Goal: Transaction & Acquisition: Purchase product/service

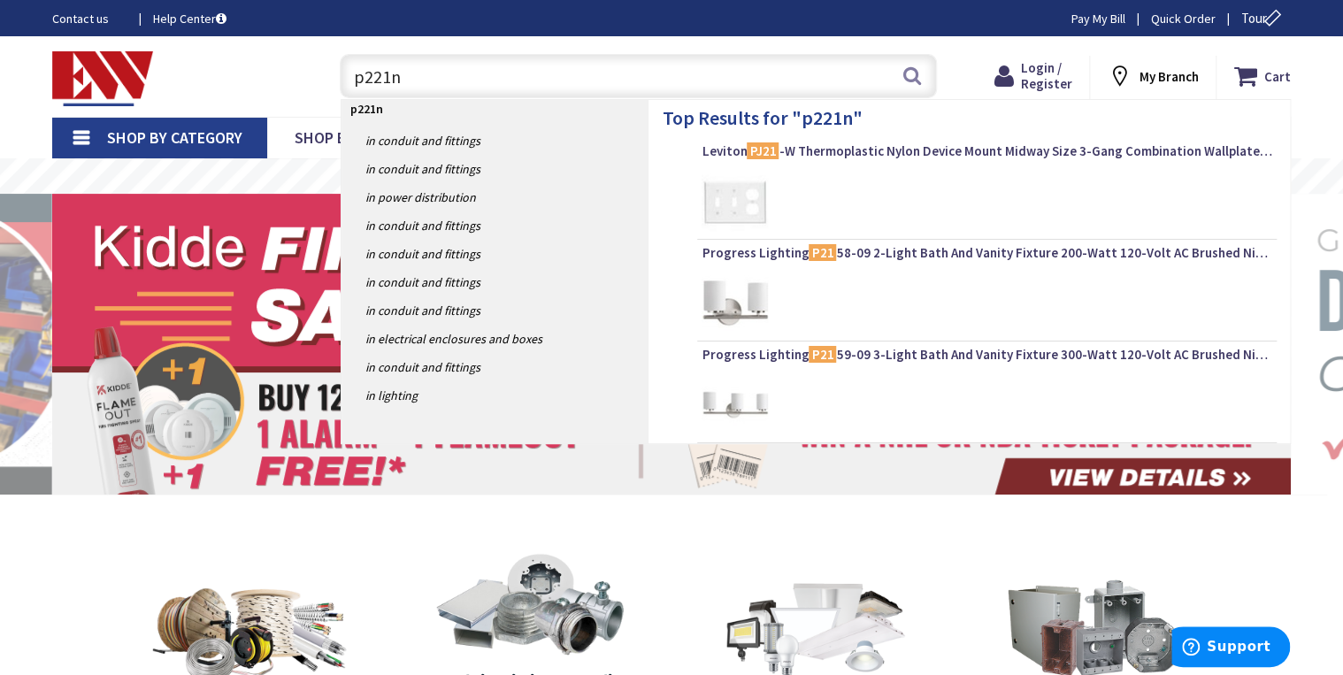
type input "p221nv"
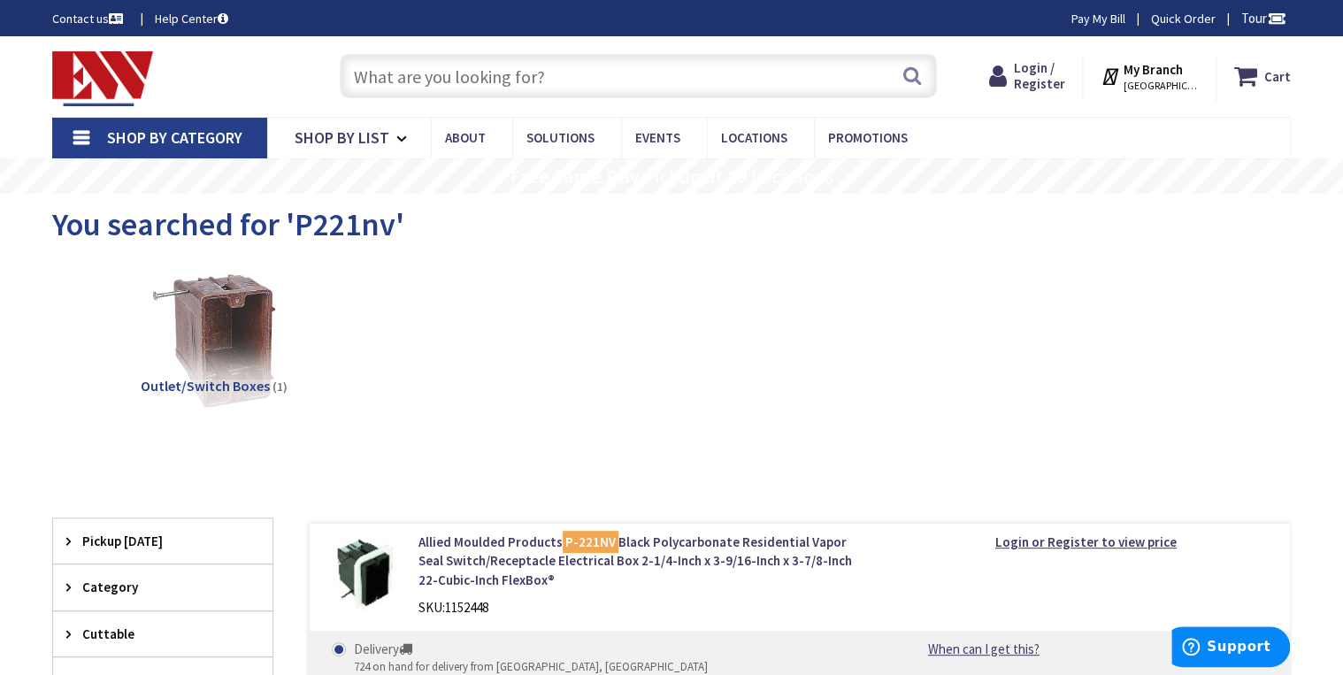
click at [1164, 79] on span "[GEOGRAPHIC_DATA], [GEOGRAPHIC_DATA]" at bounding box center [1160, 86] width 75 height 14
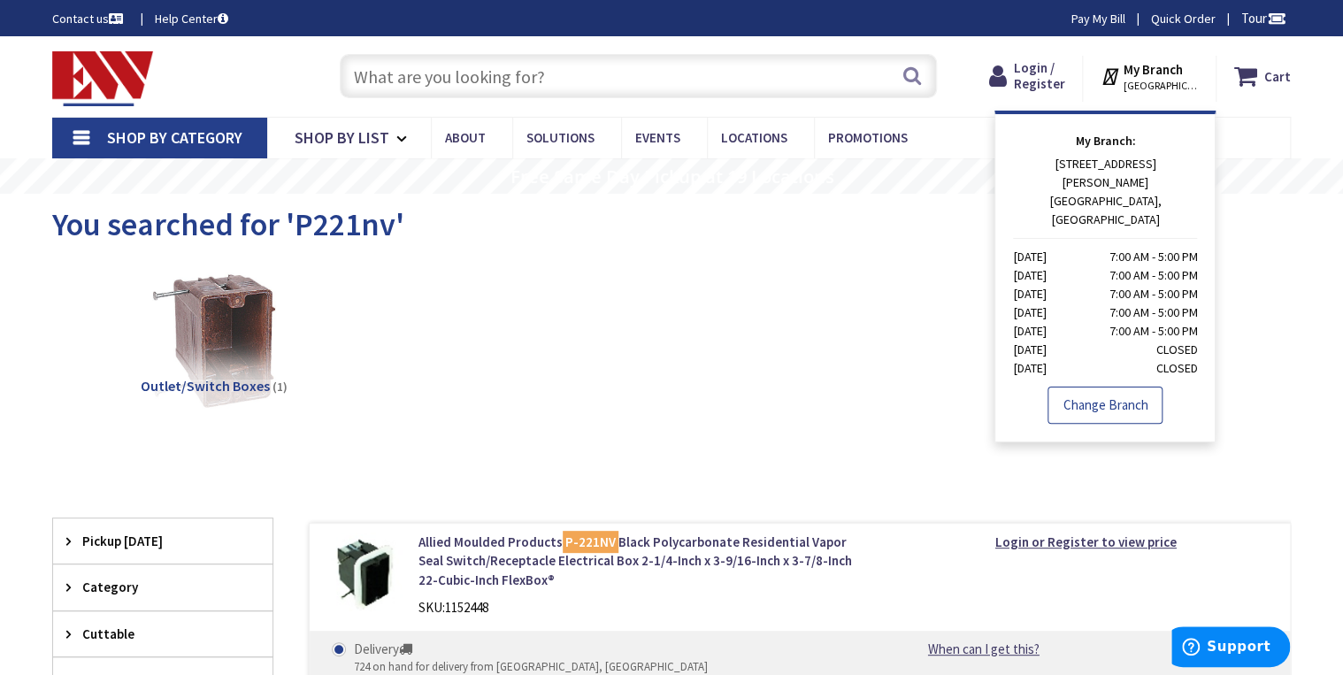
click at [1086, 387] on link "Change Branch" at bounding box center [1104, 405] width 115 height 37
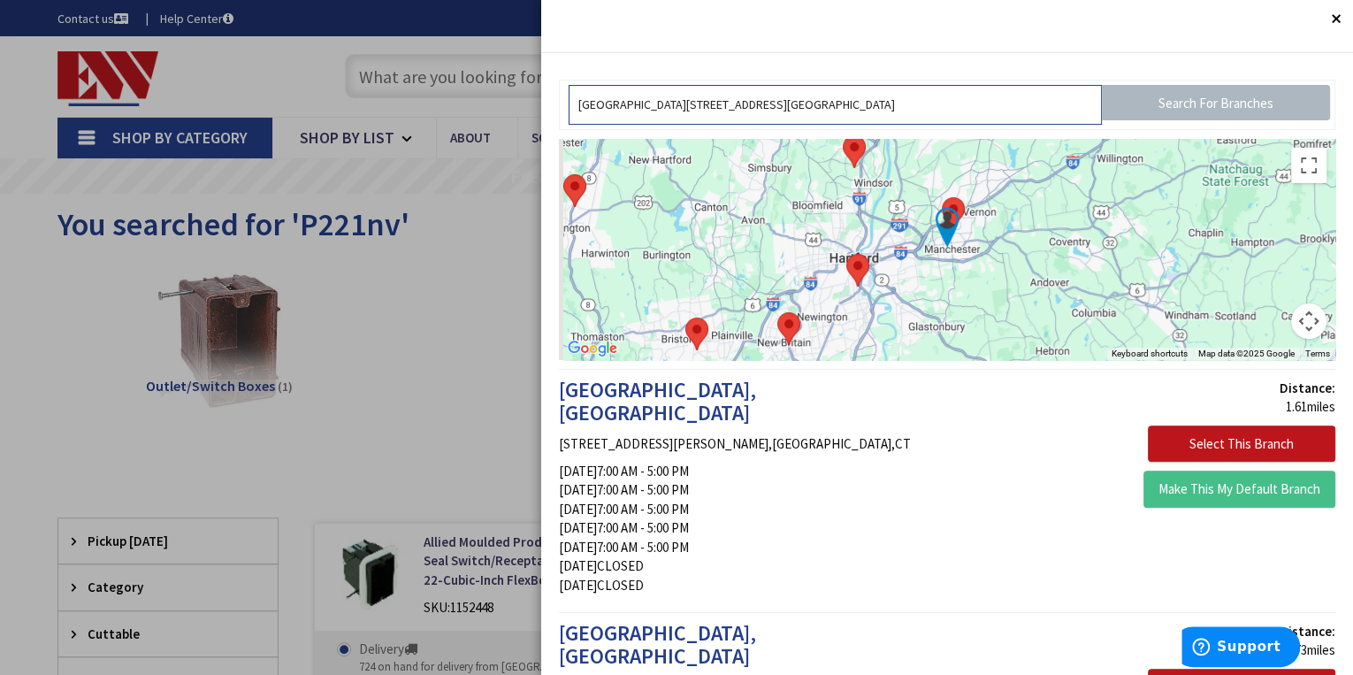
click at [853, 98] on input "[GEOGRAPHIC_DATA][STREET_ADDRESS][GEOGRAPHIC_DATA]" at bounding box center [835, 105] width 533 height 40
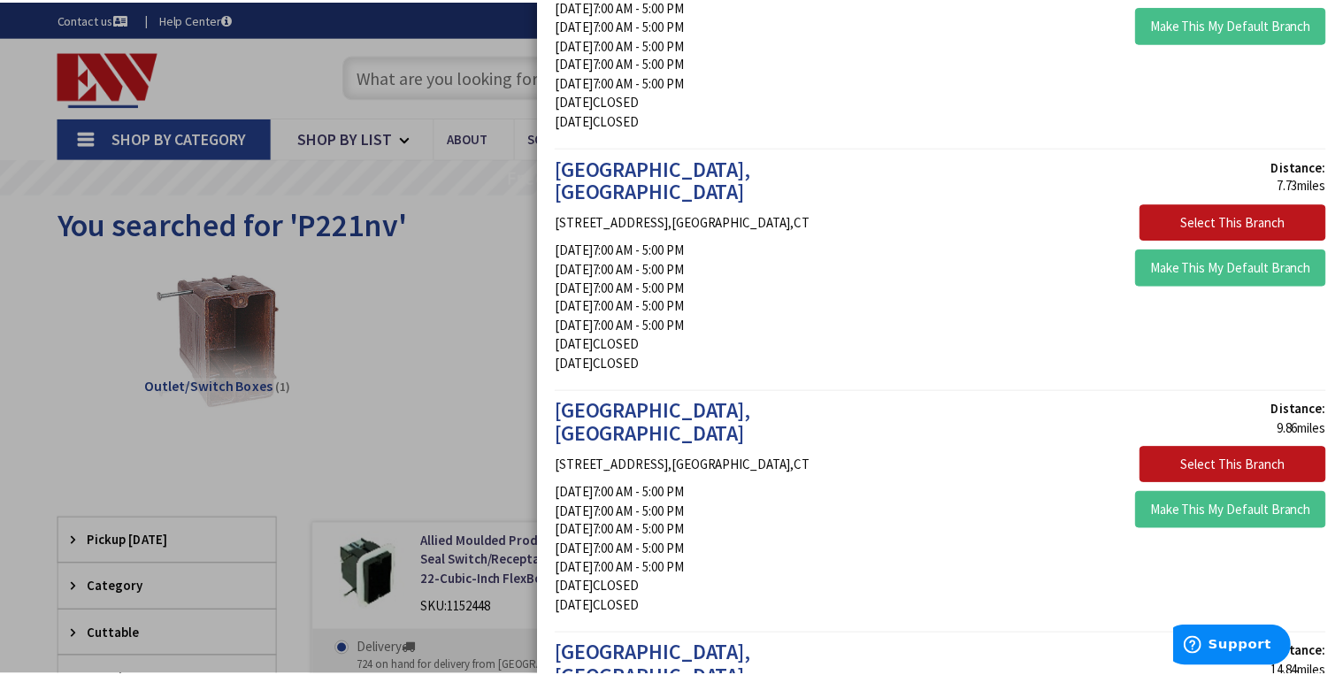
scroll to position [495, 0]
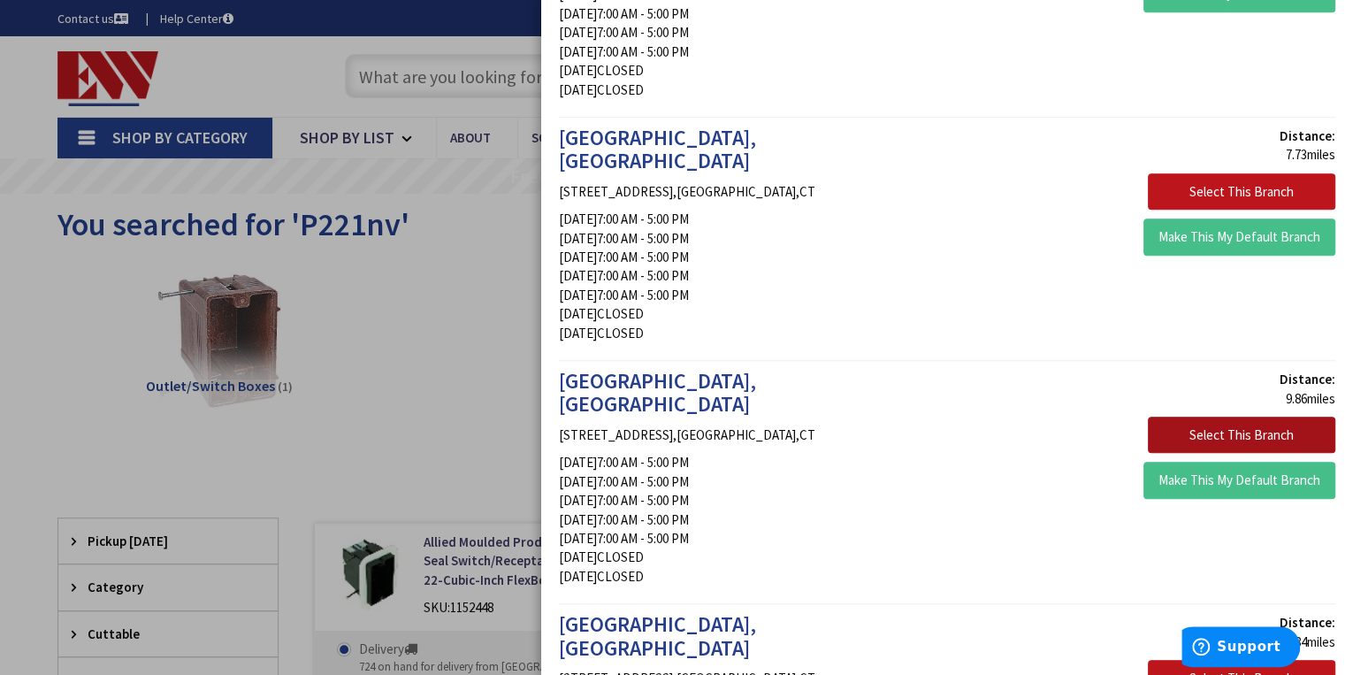
click at [1159, 417] on button "Select This Branch" at bounding box center [1242, 435] width 188 height 37
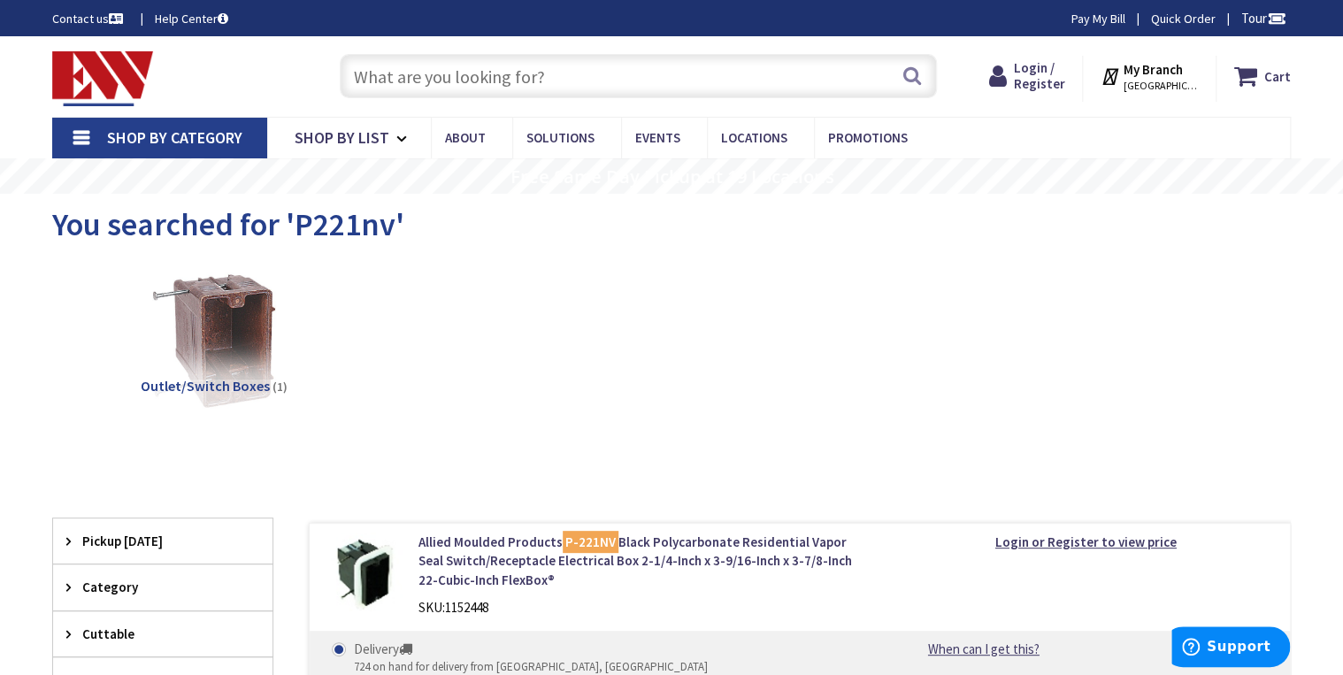
click at [1154, 81] on span "WINDSOR, CT" at bounding box center [1160, 86] width 75 height 14
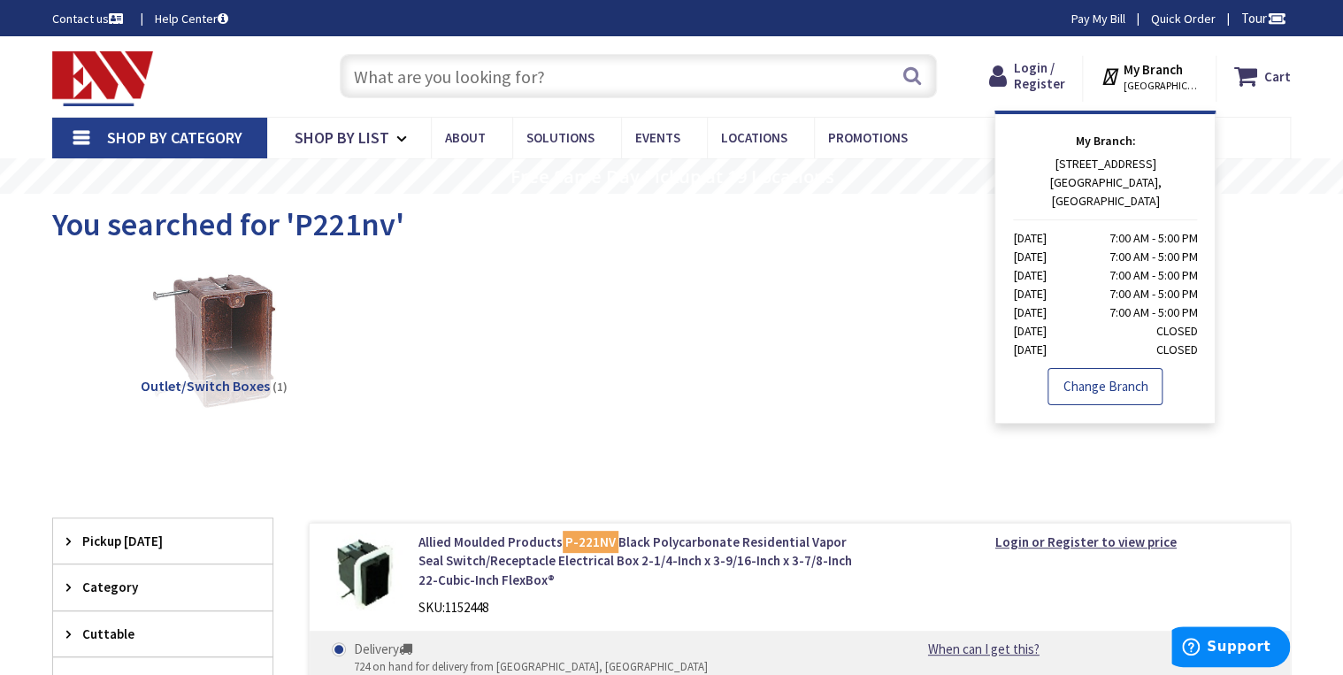
click at [1090, 368] on link "Change Branch" at bounding box center [1104, 386] width 115 height 37
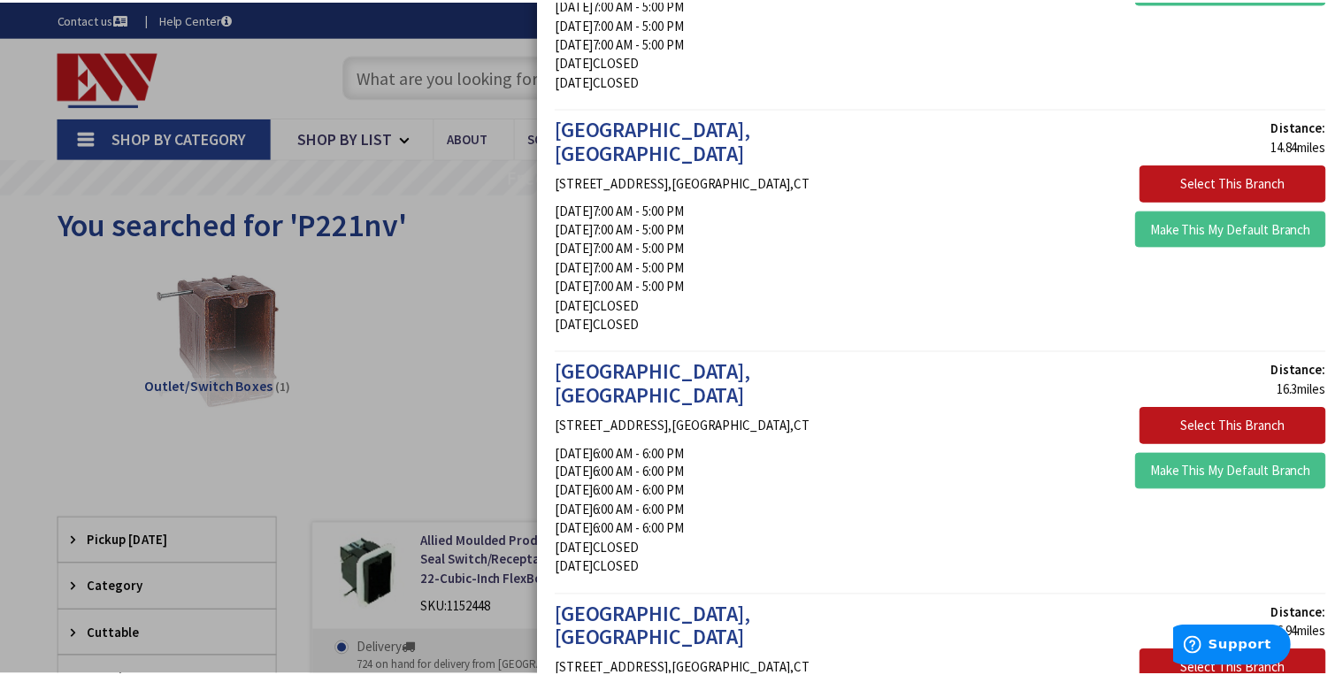
scroll to position [1155, 0]
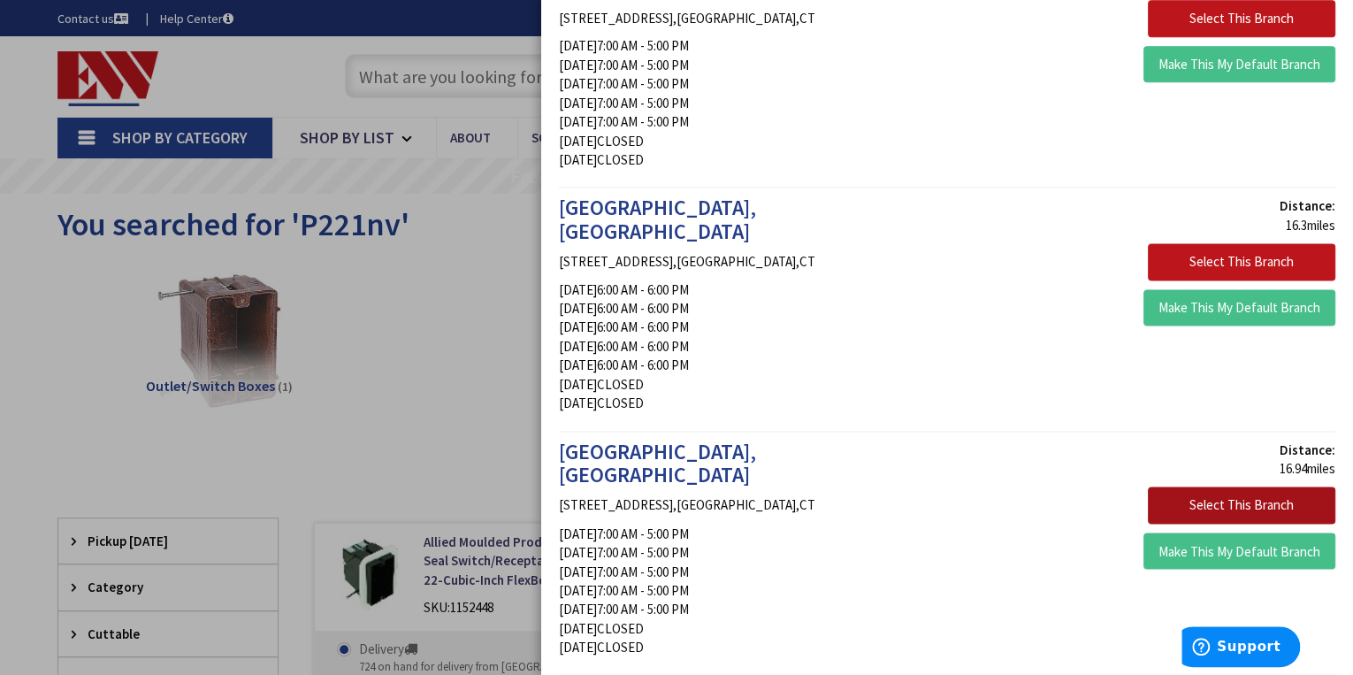
click at [1170, 487] on button "Select This Branch" at bounding box center [1242, 505] width 188 height 37
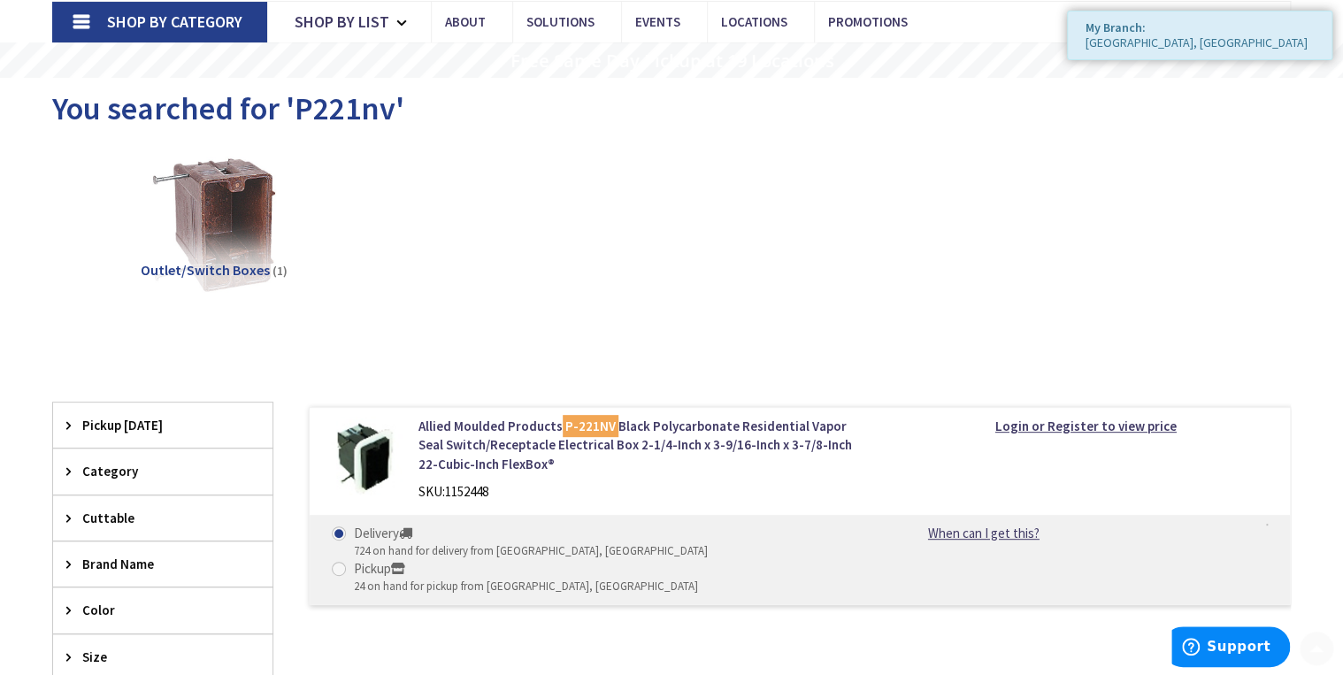
scroll to position [165, 0]
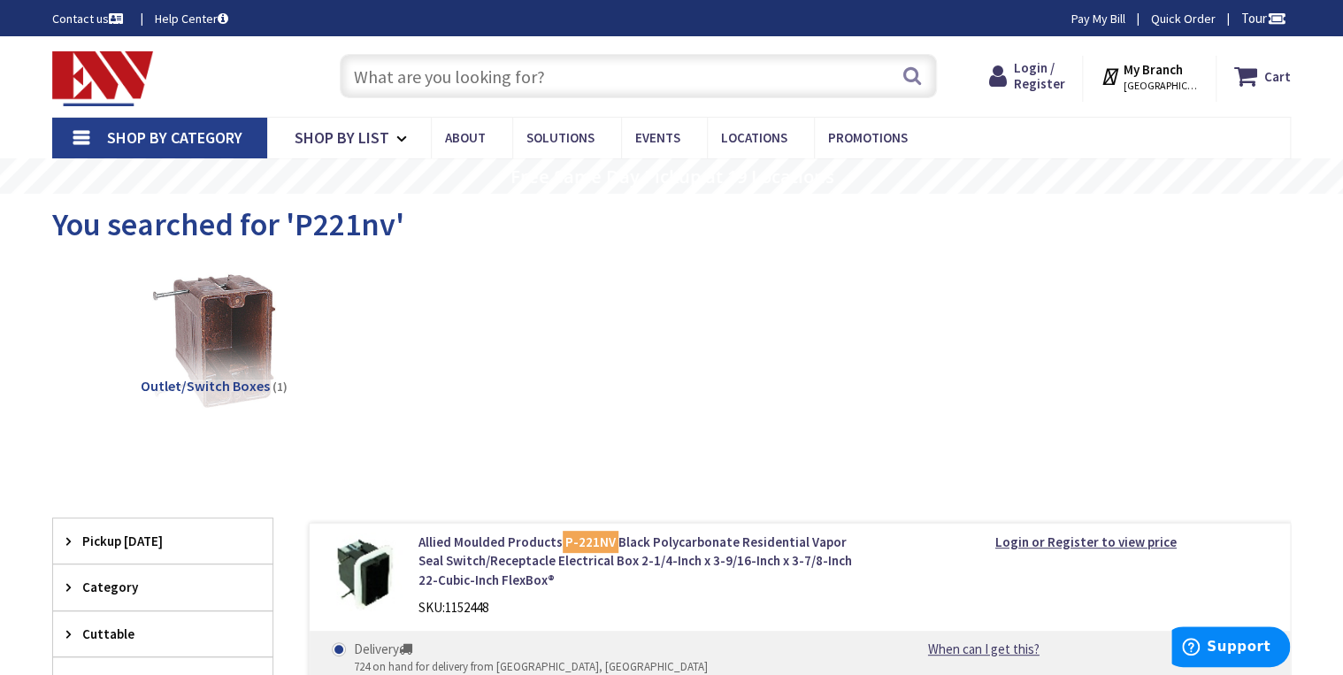
click at [1146, 68] on strong "My Branch" at bounding box center [1152, 69] width 59 height 17
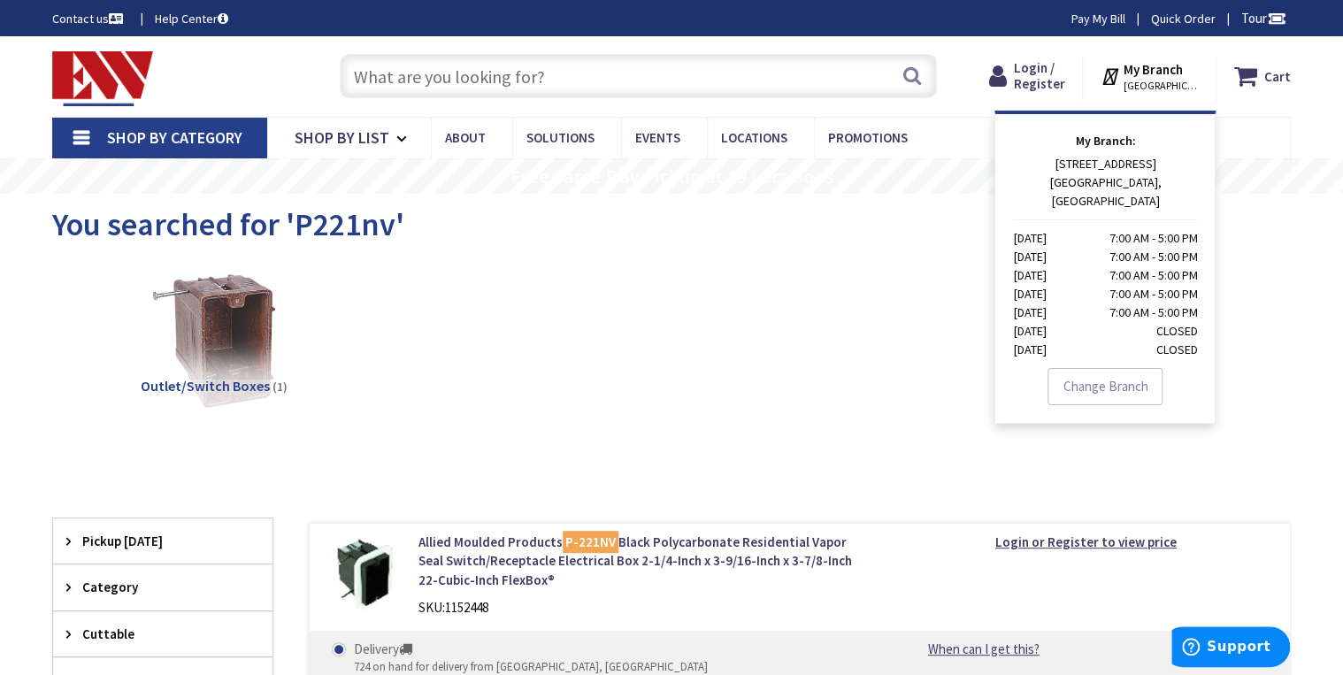
click at [1090, 371] on link "Change Branch" at bounding box center [1104, 386] width 115 height 37
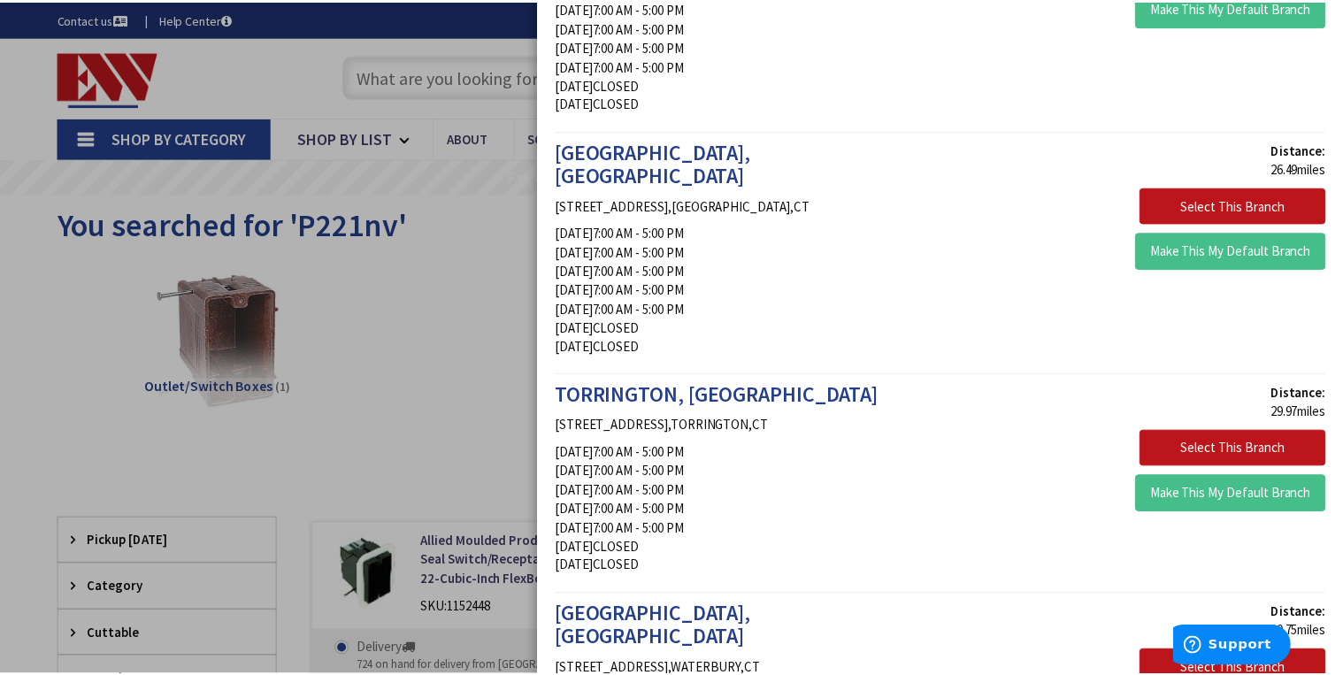
scroll to position [1973, 0]
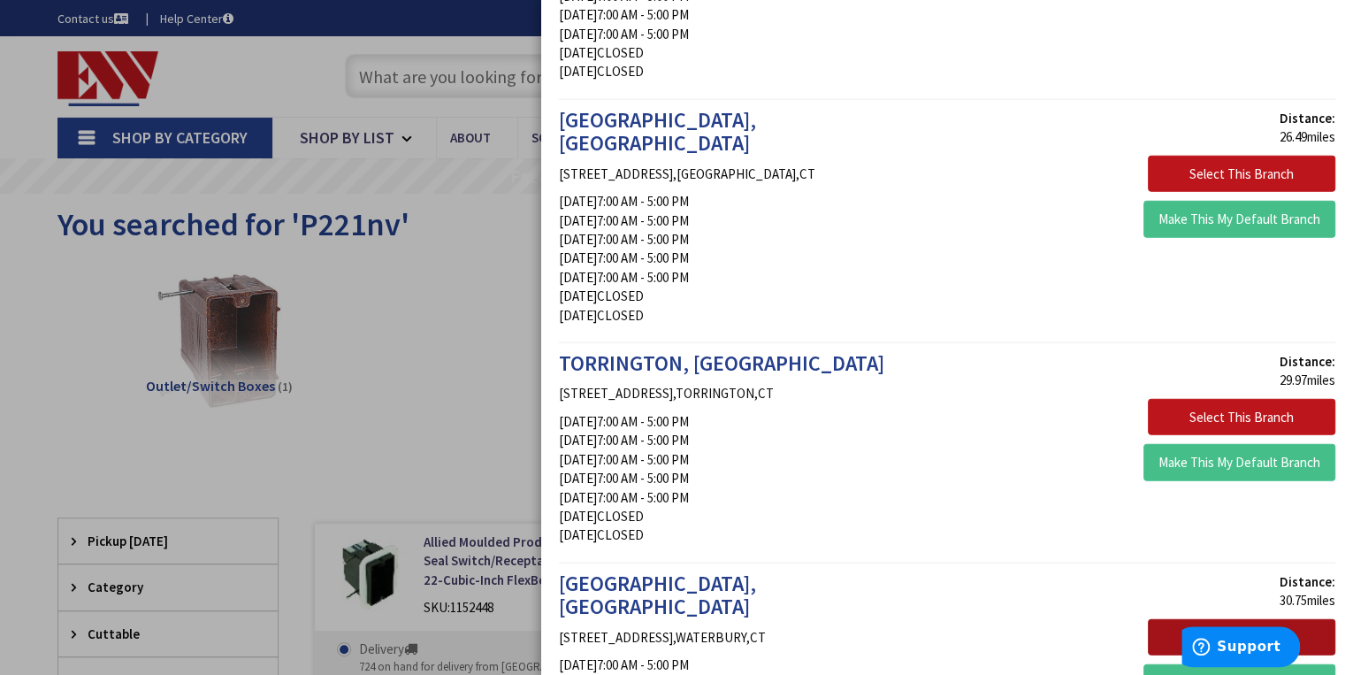
click at [1184, 619] on button "Select This Branch" at bounding box center [1242, 637] width 188 height 37
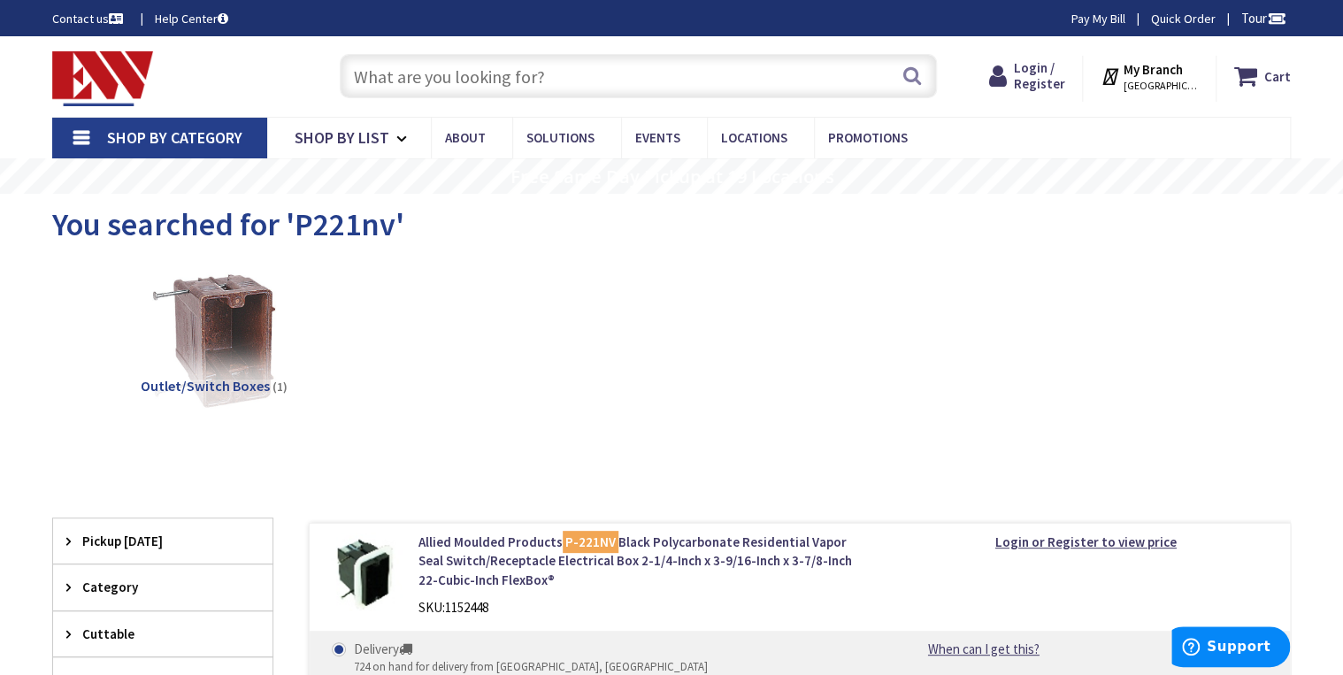
click at [1131, 80] on span "WATERBURY, CT" at bounding box center [1160, 86] width 75 height 14
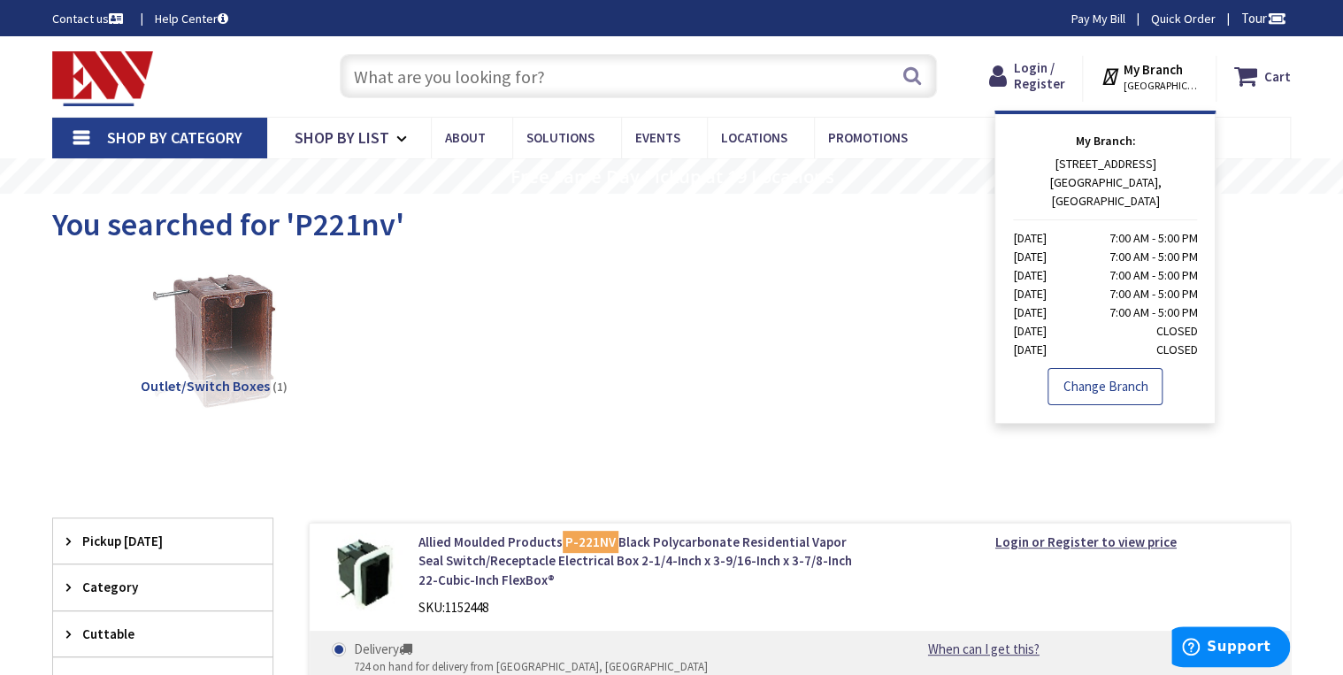
click at [1100, 372] on link "Change Branch" at bounding box center [1104, 386] width 115 height 37
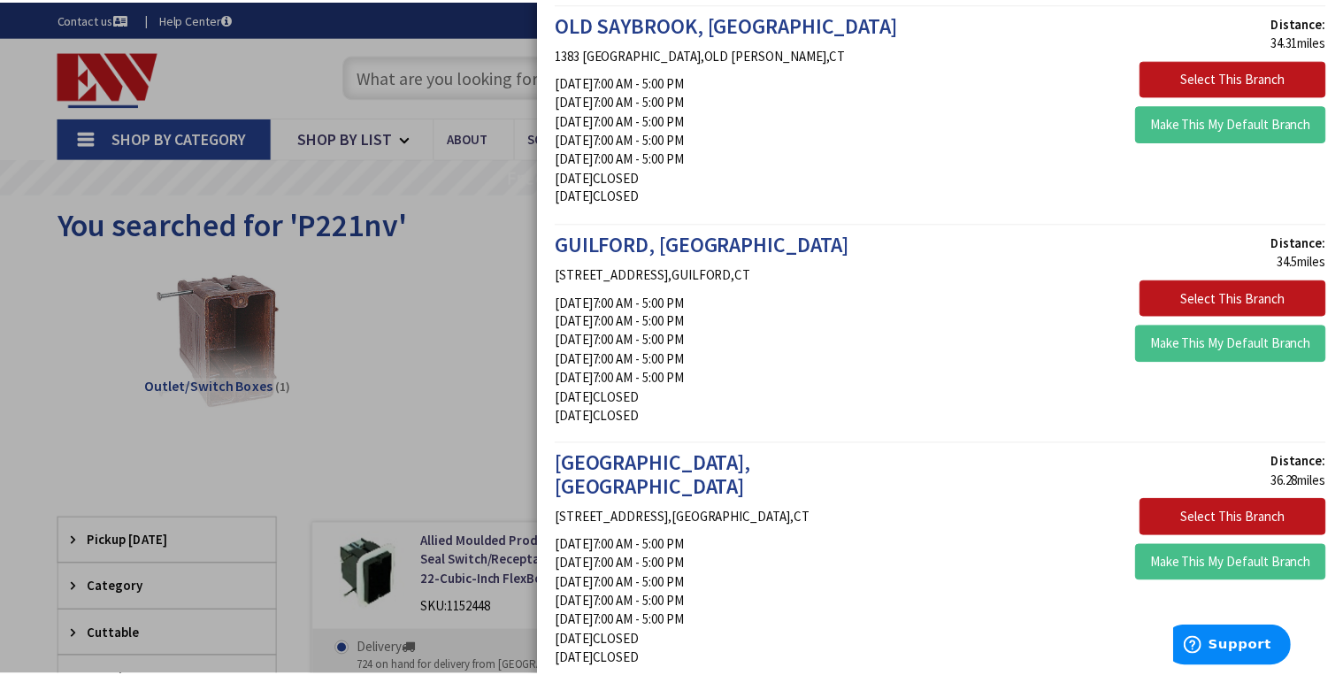
scroll to position [2807, 0]
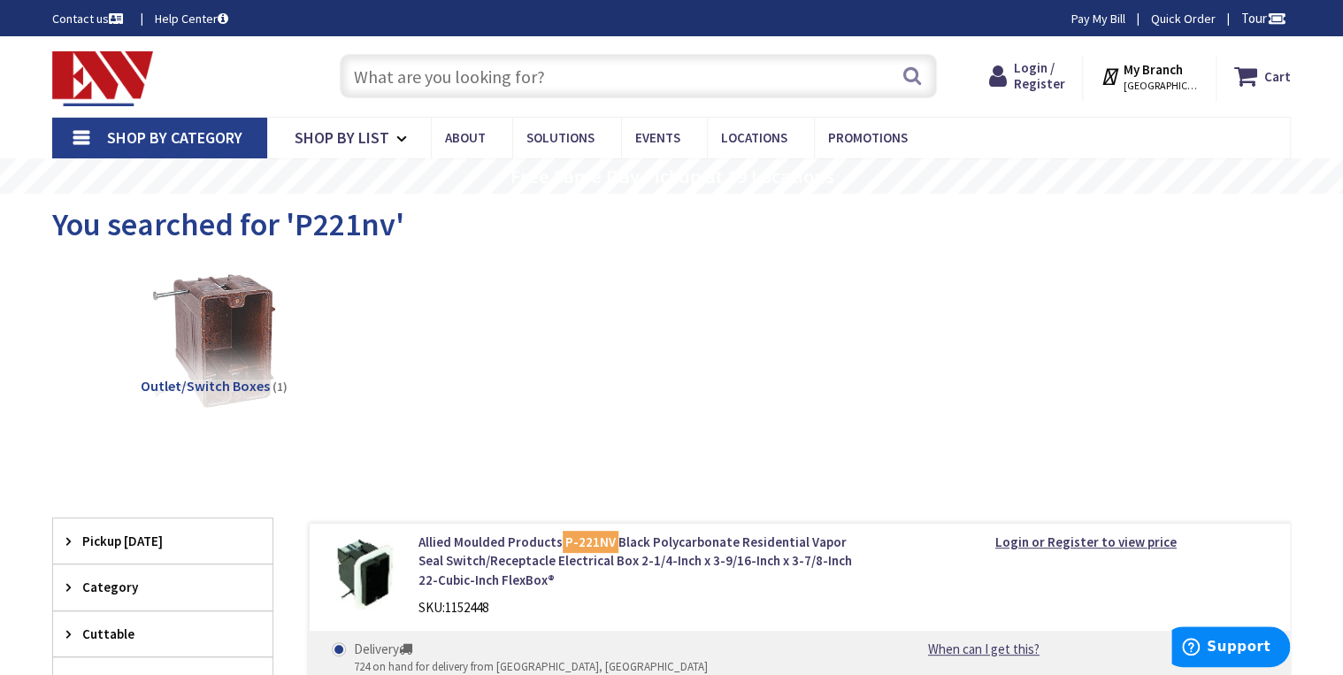
click at [616, 76] on input "text" at bounding box center [638, 76] width 597 height 44
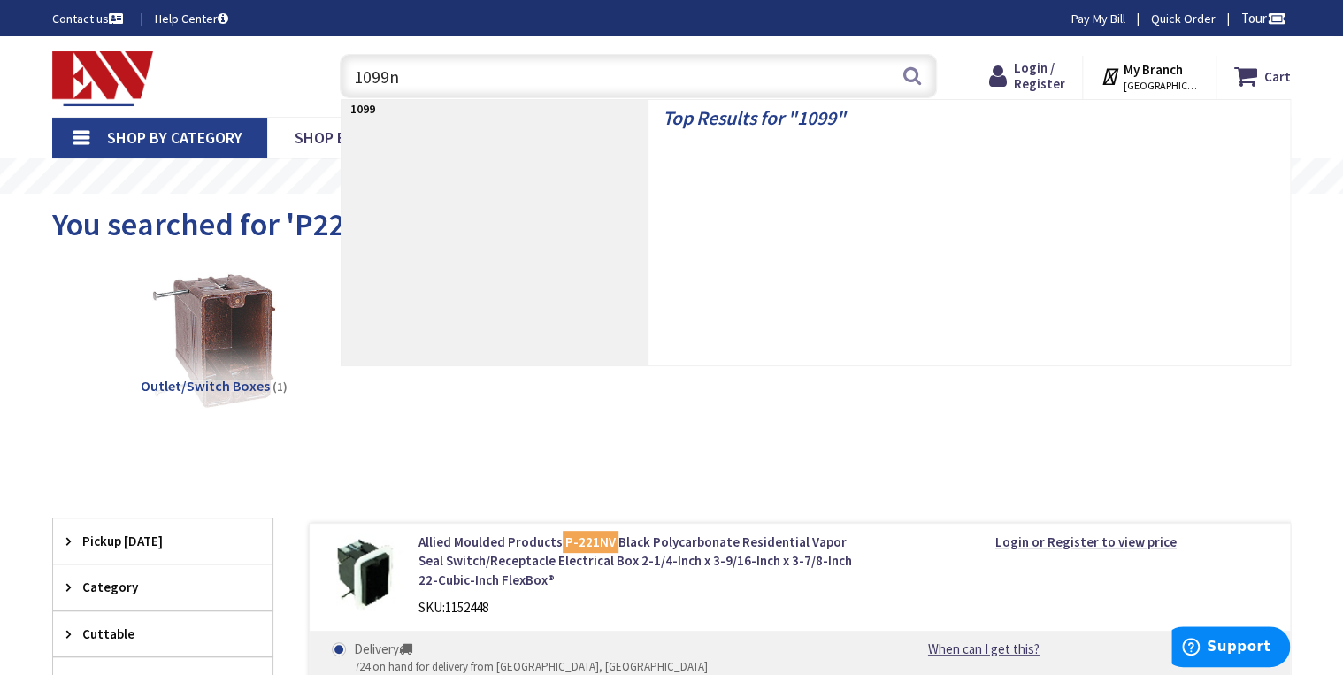
type input "1099nv"
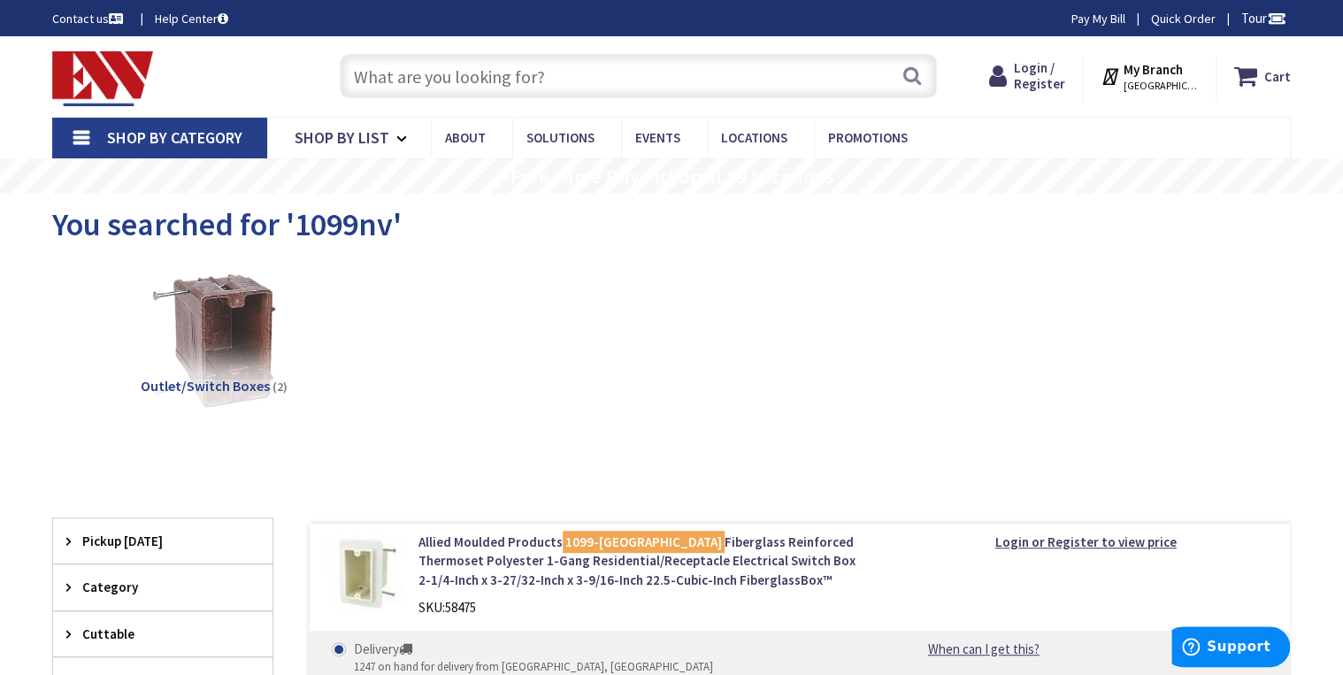
drag, startPoint x: 134, startPoint y: 186, endPoint x: 124, endPoint y: 194, distance: 13.3
click at [131, 188] on rs-slide "Free Same Day Pickup at 19 Locations" at bounding box center [671, 175] width 1343 height 35
